Goal: Connect with others: Connect with others

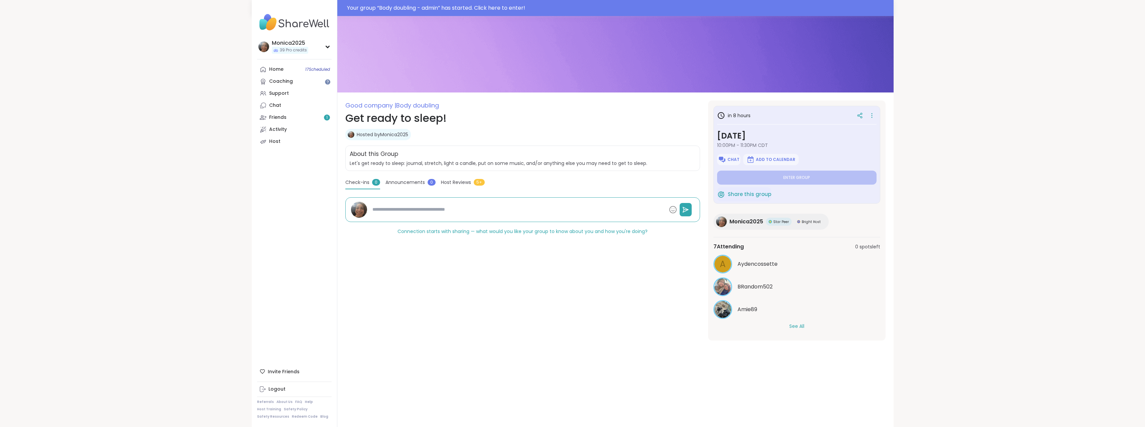
scroll to position [16, 0]
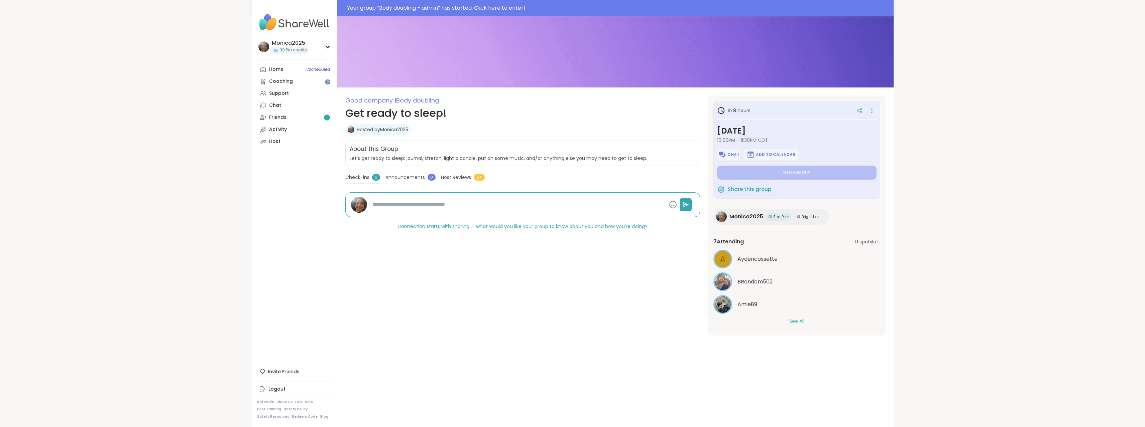
click at [796, 321] on button "See All" at bounding box center [796, 321] width 15 height 7
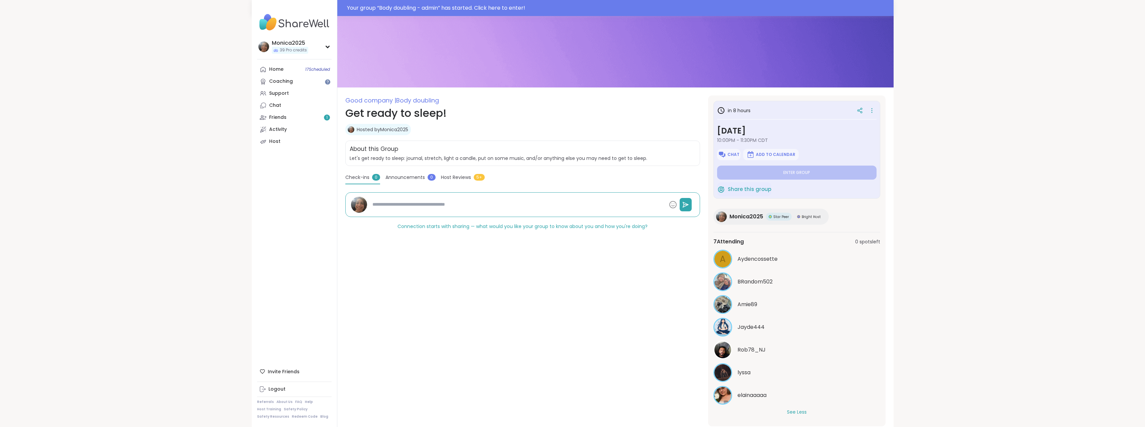
scroll to position [34, 0]
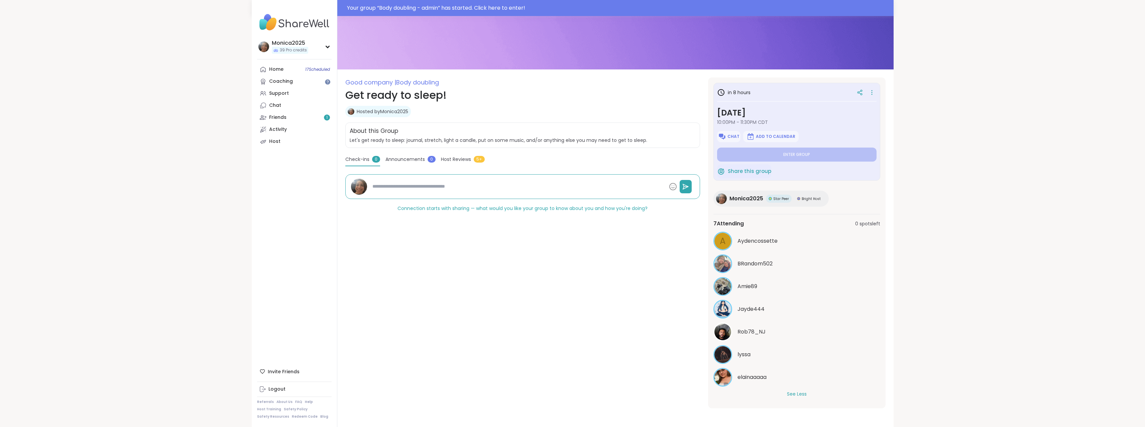
click at [744, 352] on span "lyssa" at bounding box center [743, 355] width 13 height 8
type textarea "*"
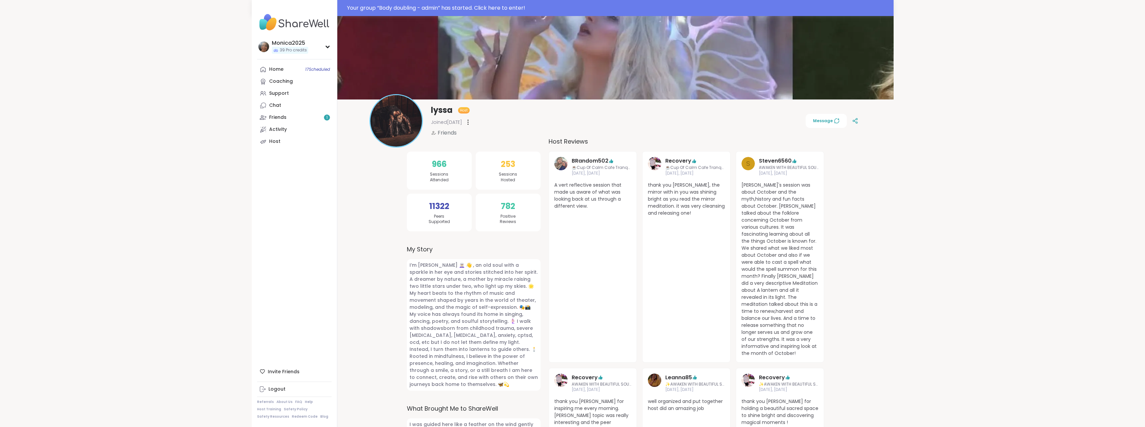
click at [402, 126] on img at bounding box center [395, 120] width 51 height 51
click at [650, 48] on img at bounding box center [615, 58] width 556 height 84
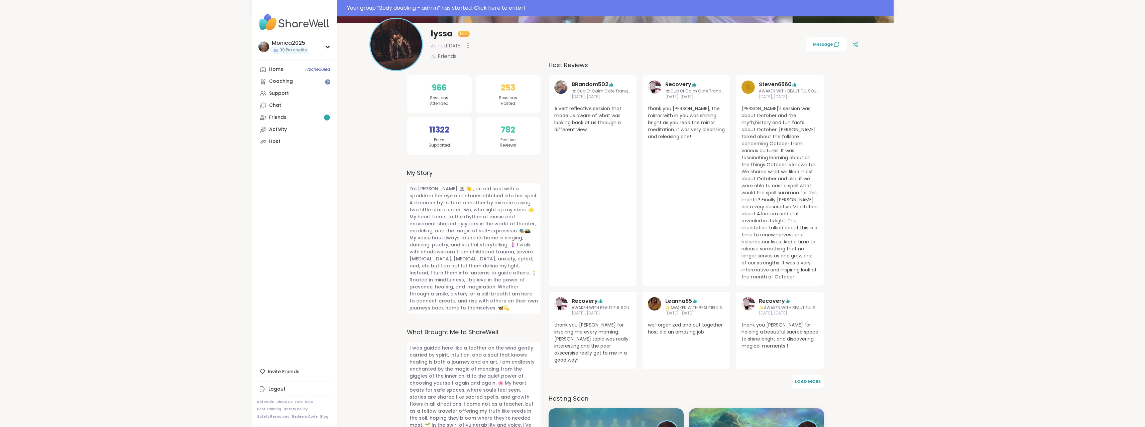
scroll to position [100, 0]
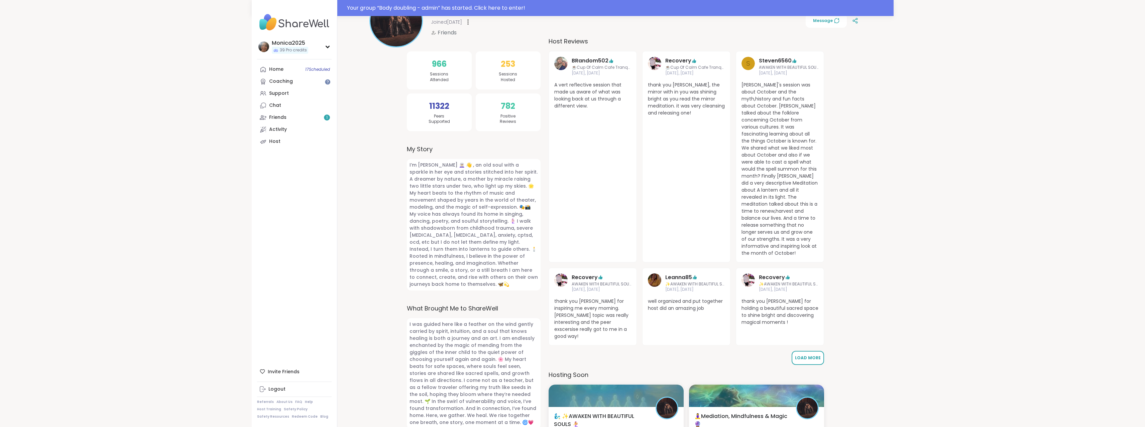
click at [814, 351] on button "Load More" at bounding box center [807, 358] width 32 height 14
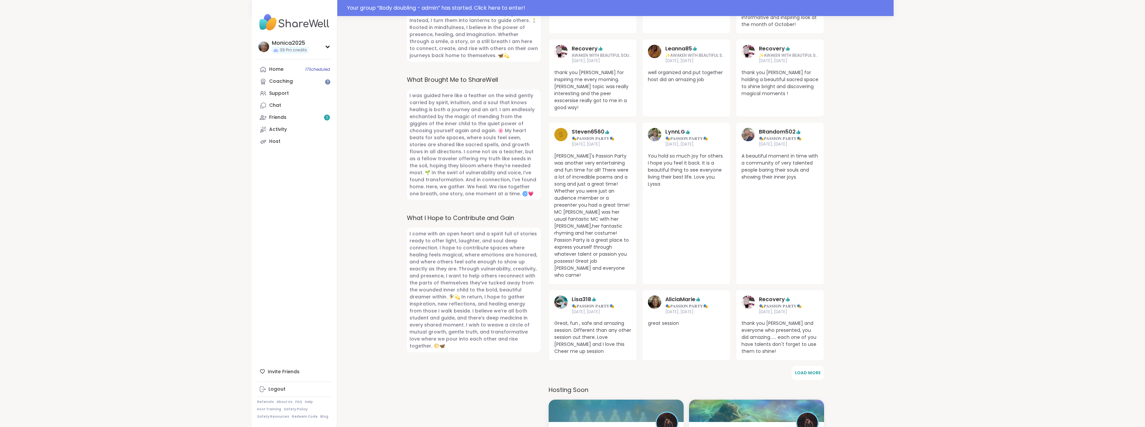
scroll to position [334, 0]
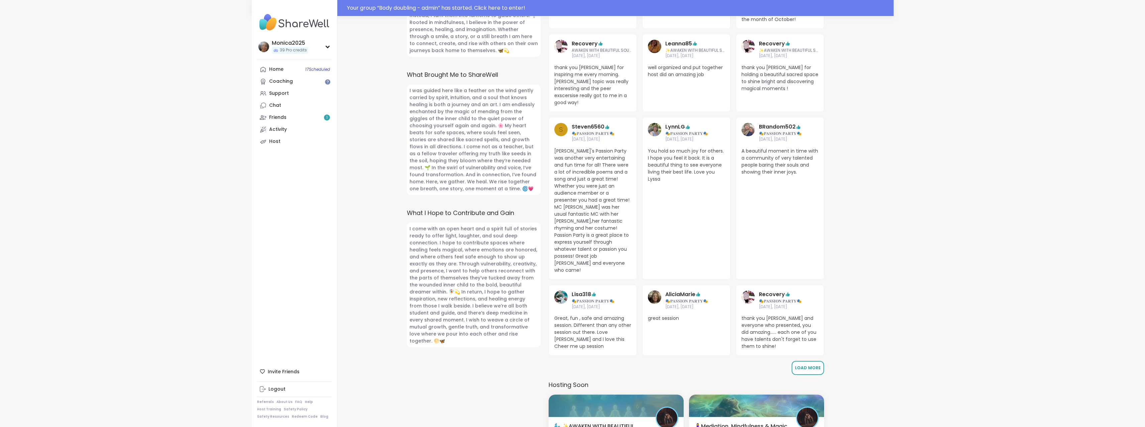
click at [812, 365] on span "Load More" at bounding box center [808, 368] width 26 height 6
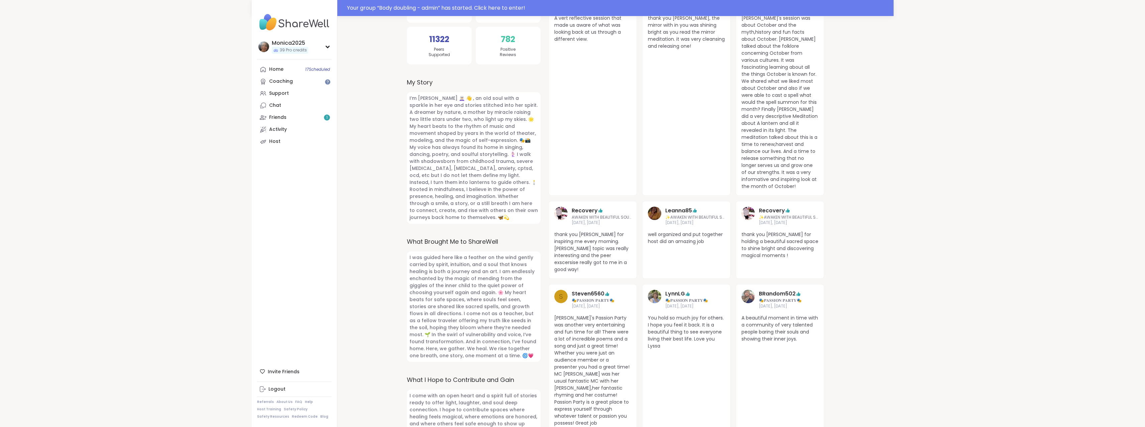
scroll to position [0, 0]
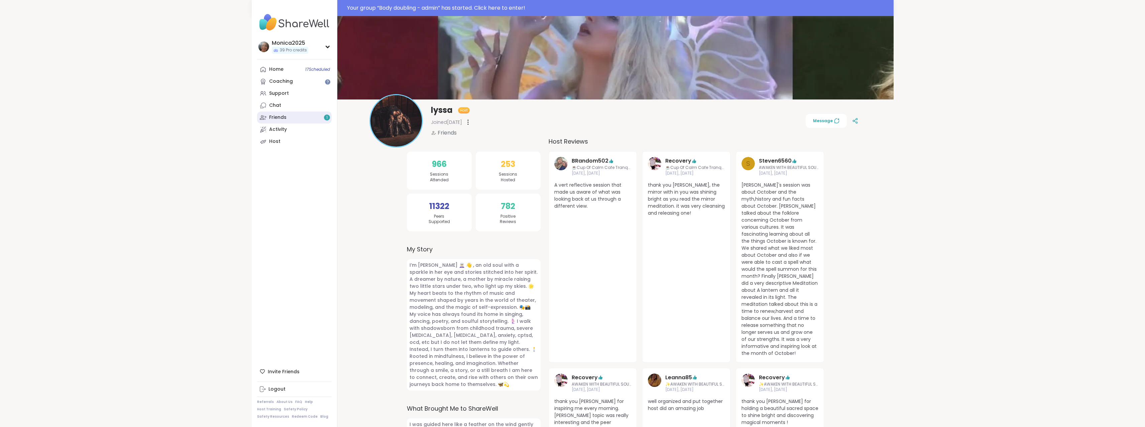
click at [297, 113] on link "Friends 1" at bounding box center [294, 118] width 75 height 12
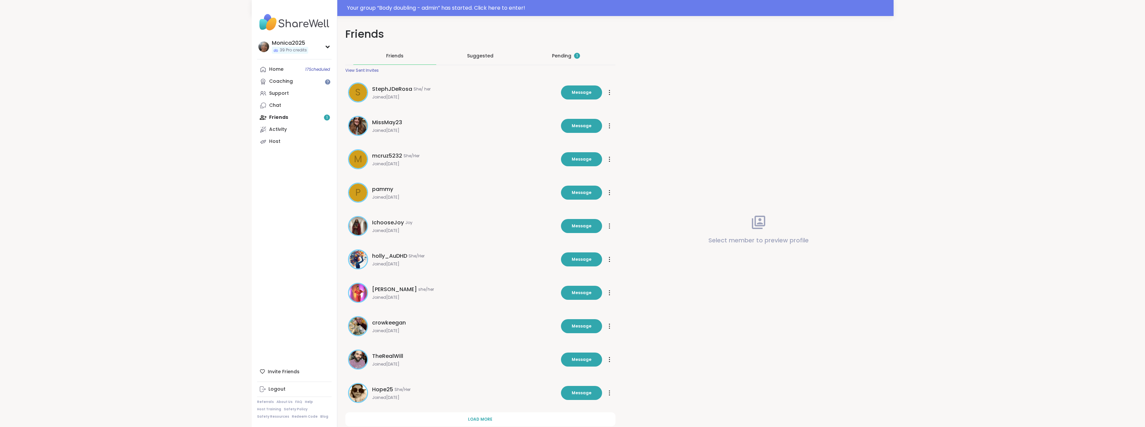
click at [574, 55] on div "1" at bounding box center [577, 56] width 6 height 6
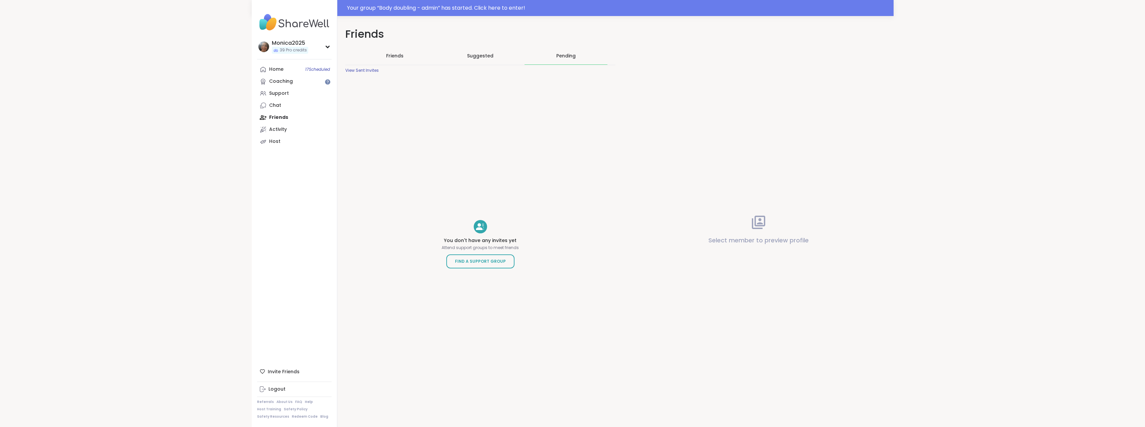
click at [477, 55] on span "Suggested" at bounding box center [480, 55] width 26 height 7
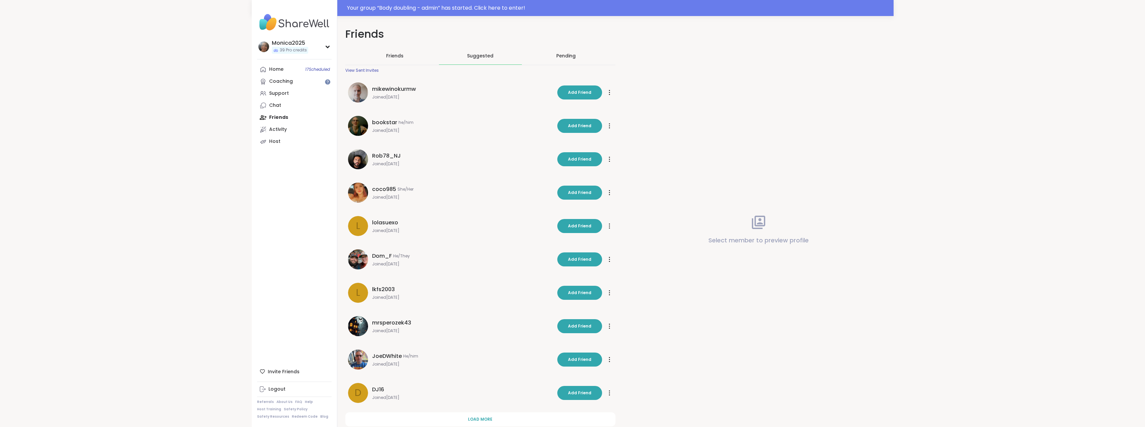
click at [388, 58] on span "Friends" at bounding box center [394, 55] width 17 height 7
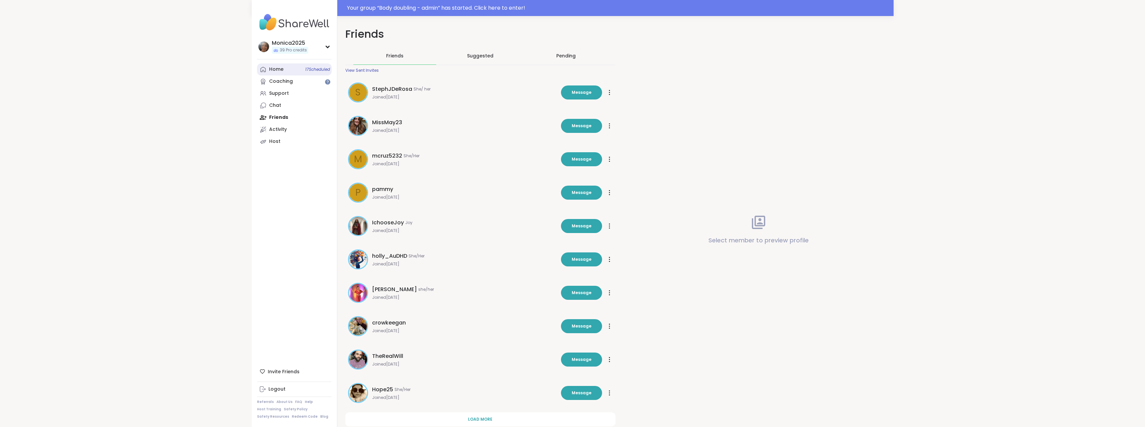
click at [273, 70] on div "Home 17 Scheduled" at bounding box center [276, 69] width 14 height 7
